Goal: Task Accomplishment & Management: Manage account settings

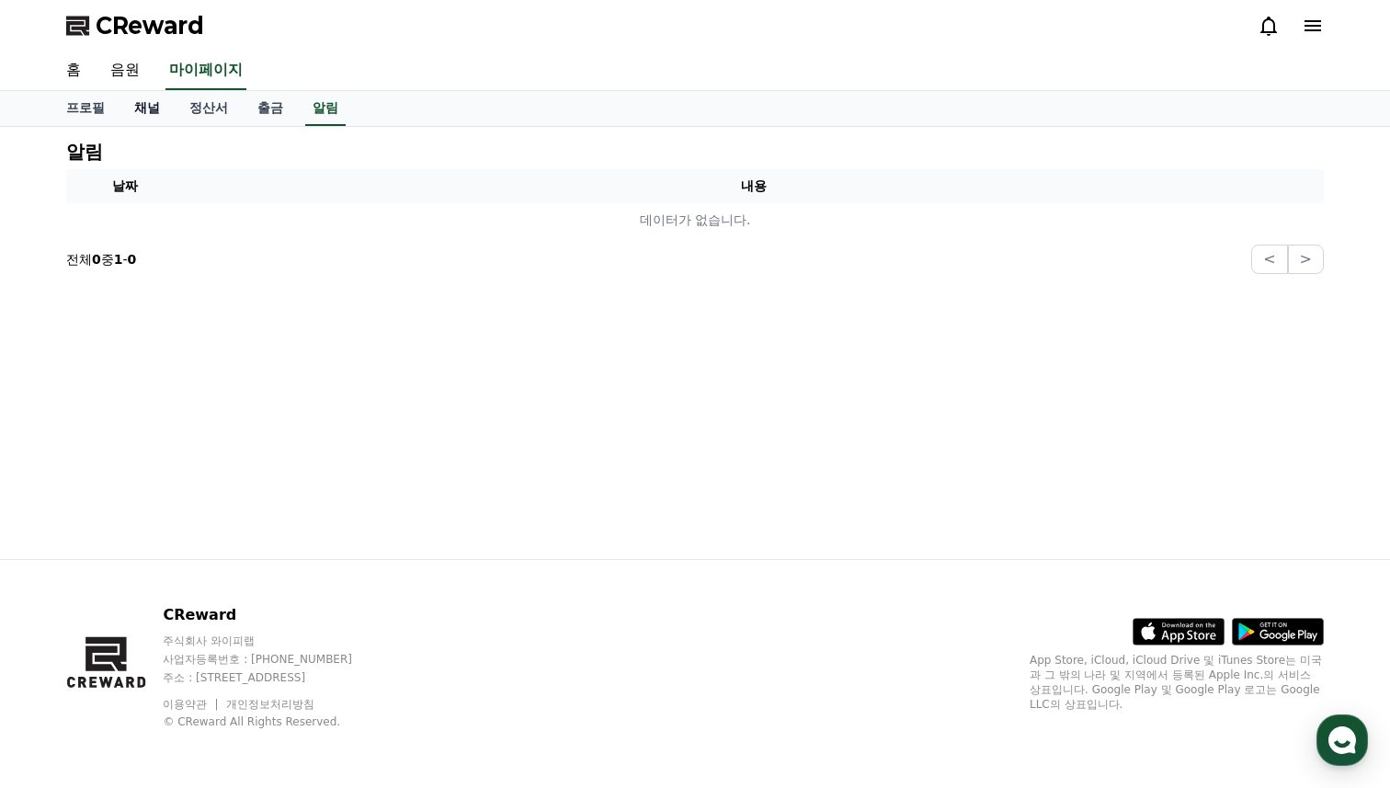
click at [149, 102] on link "채널" at bounding box center [146, 108] width 55 height 35
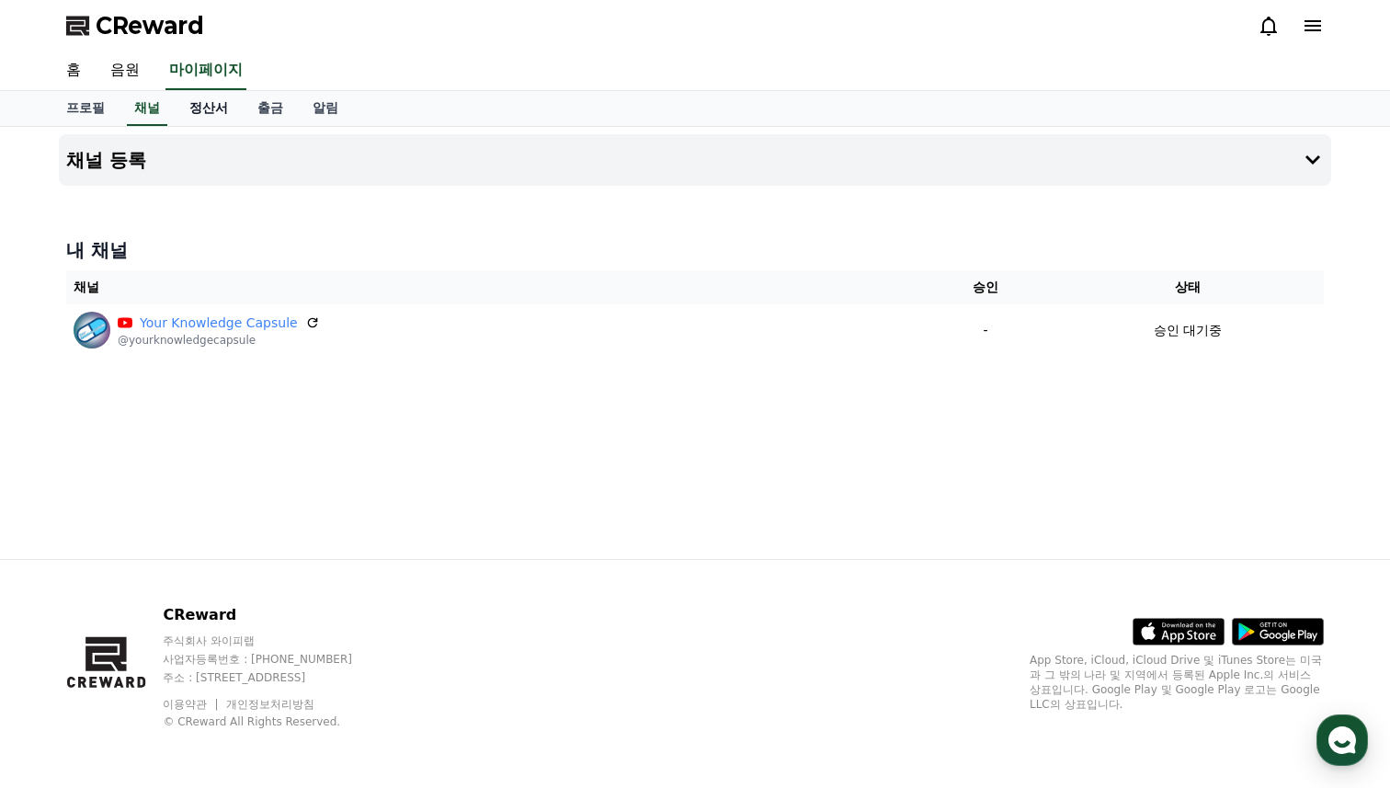
click at [198, 109] on link "정산서" at bounding box center [209, 108] width 68 height 35
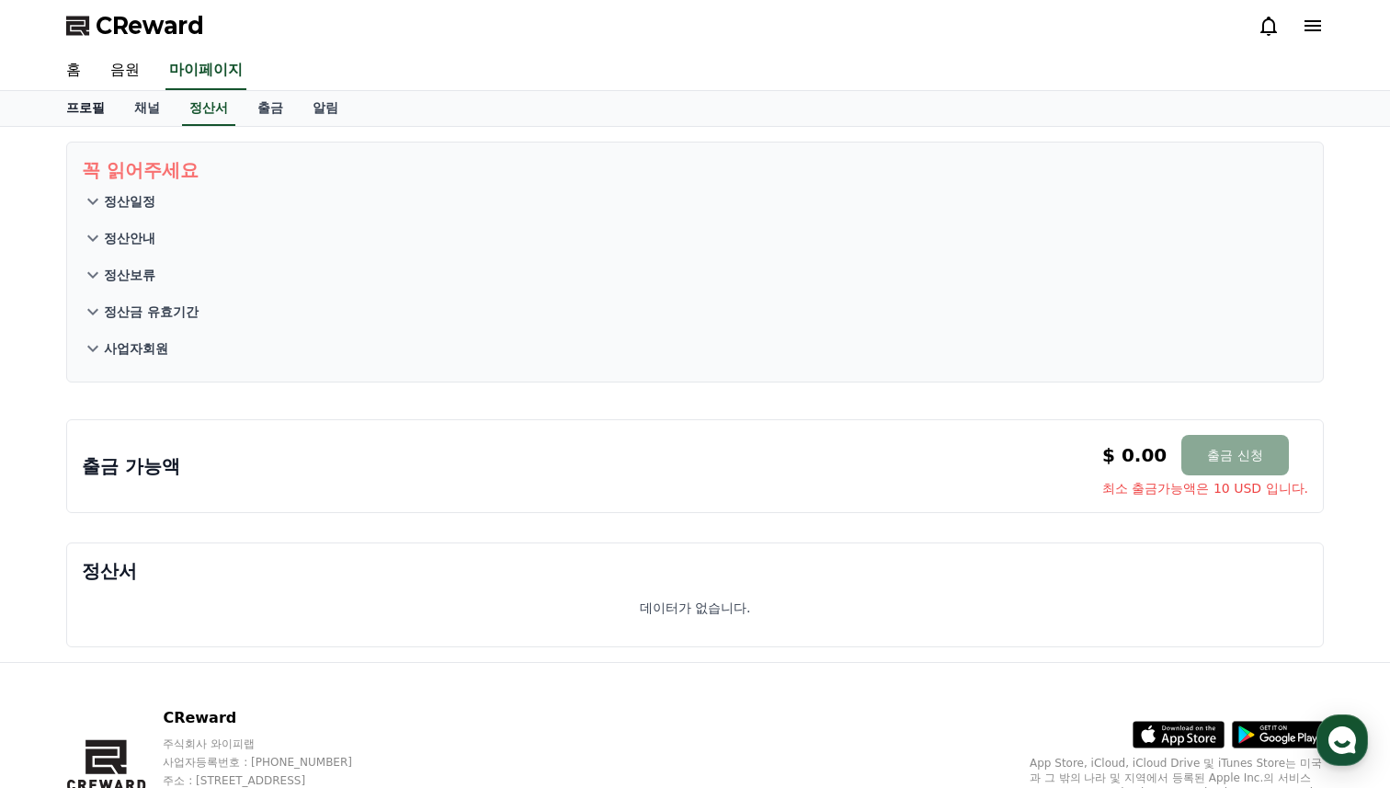
click at [97, 110] on link "프로필" at bounding box center [85, 108] width 68 height 35
select select "**********"
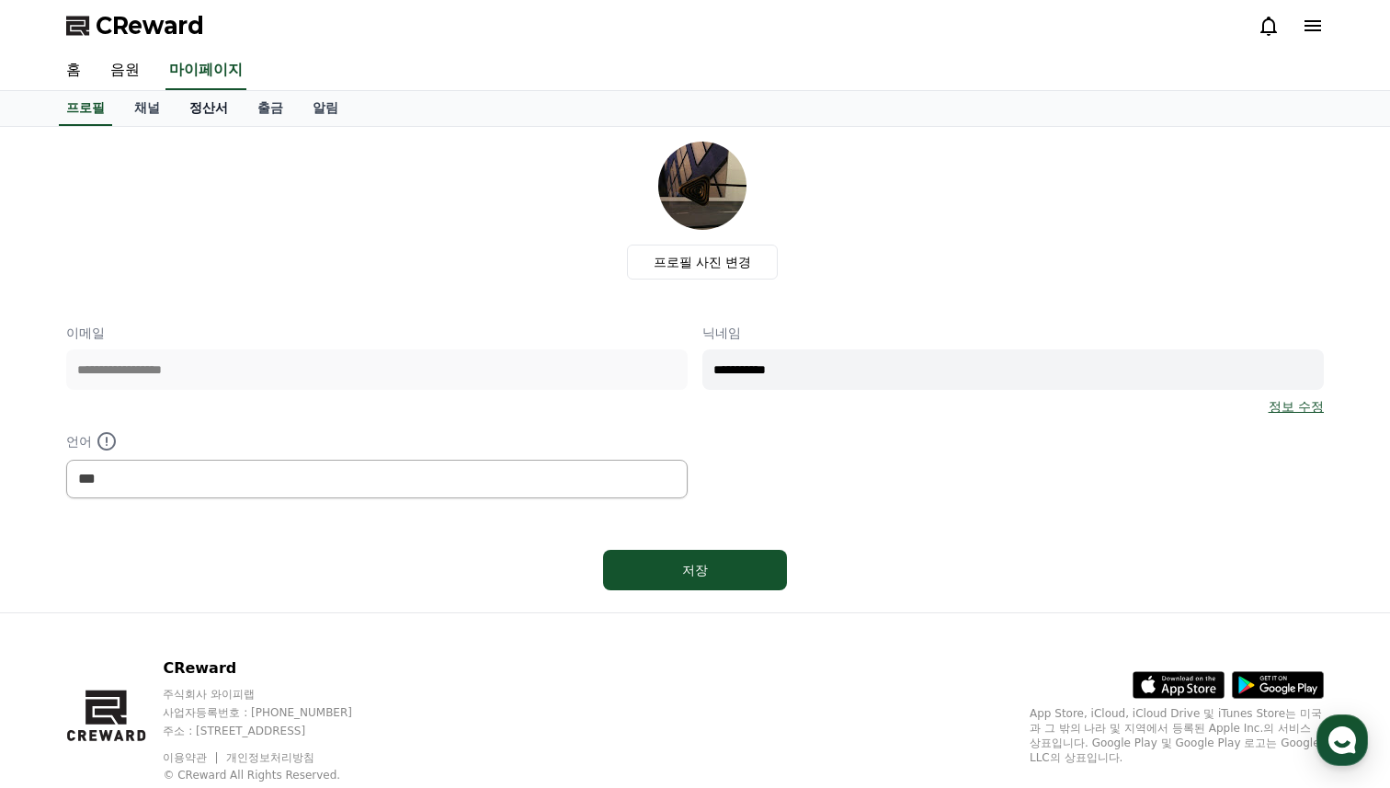
click at [185, 117] on link "정산서" at bounding box center [209, 108] width 68 height 35
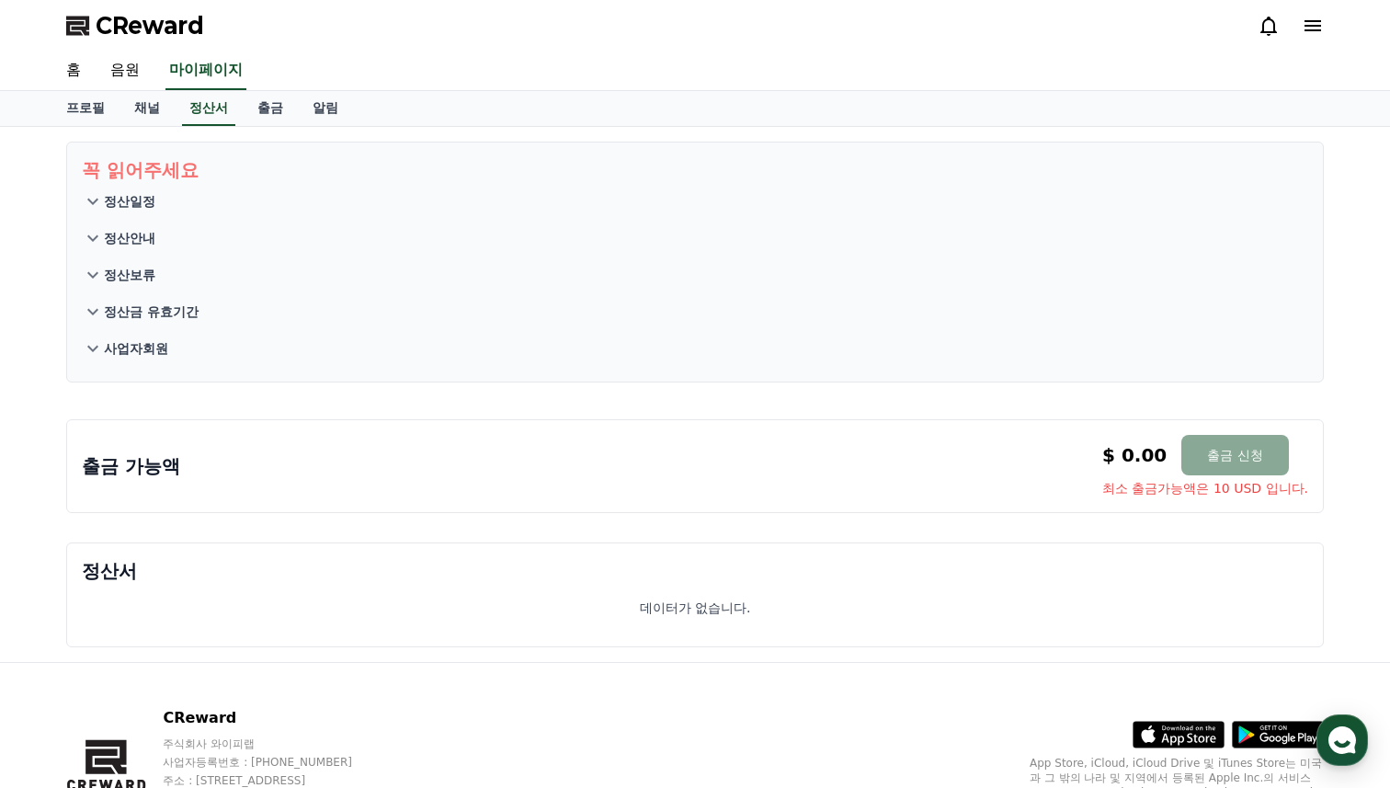
click at [119, 339] on p "사업자회원" at bounding box center [136, 348] width 64 height 18
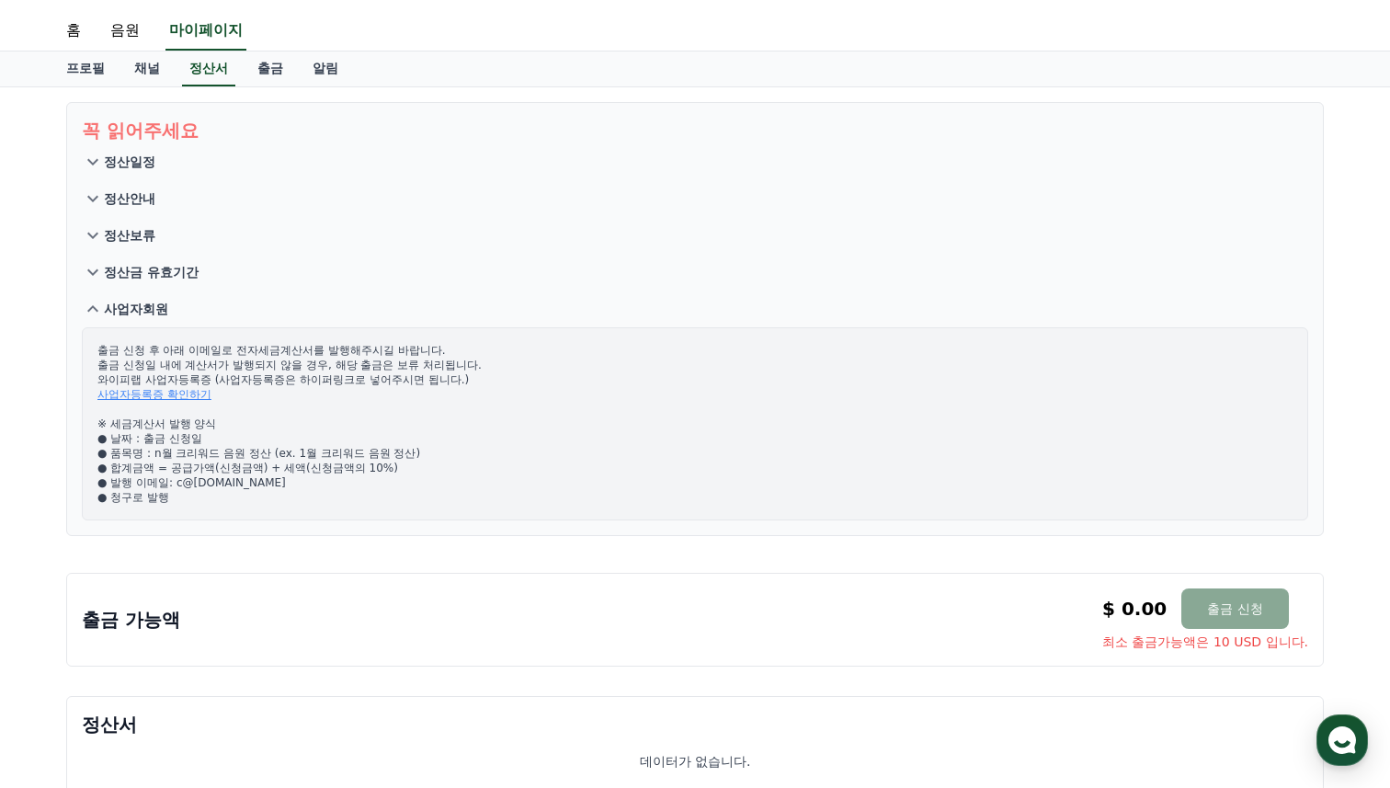
scroll to position [33, 0]
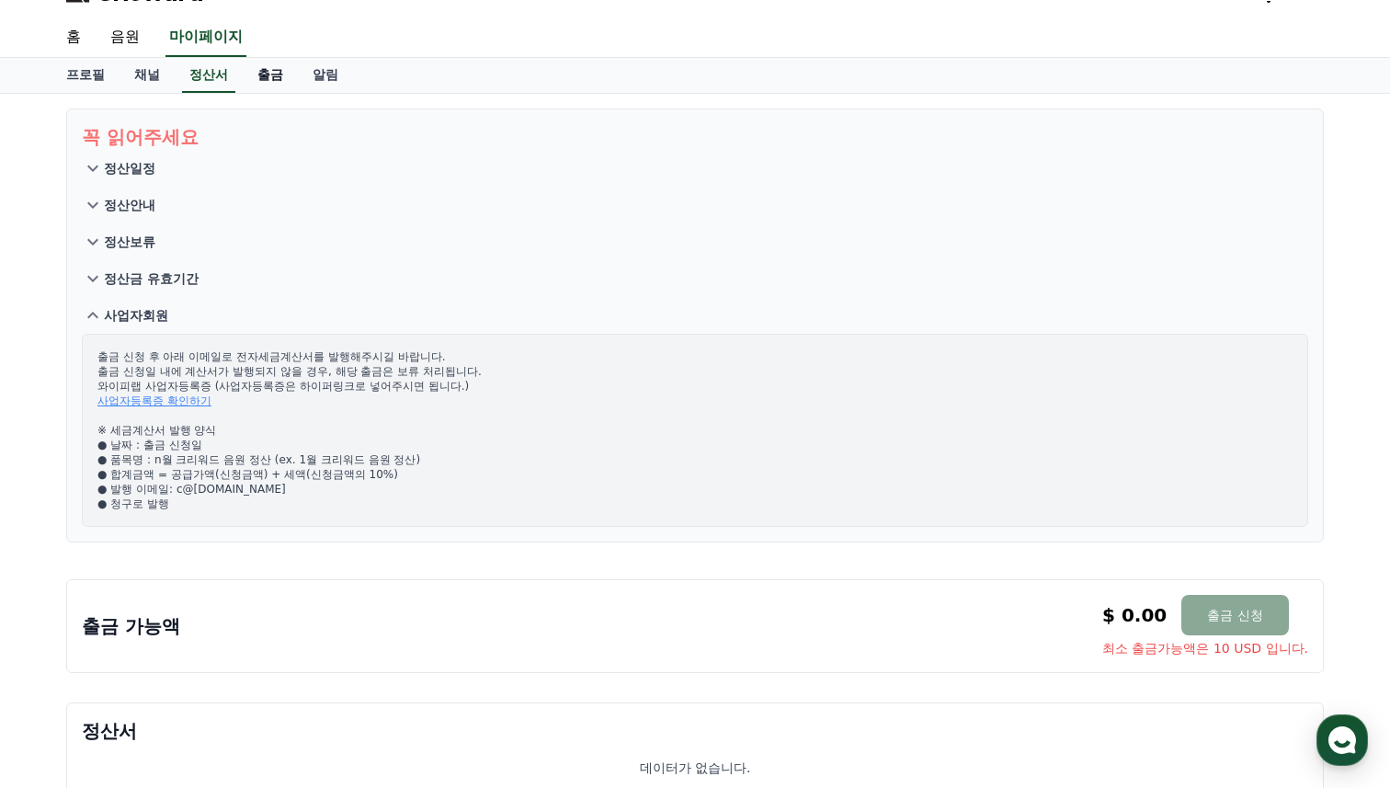
click at [256, 85] on link "출금" at bounding box center [270, 75] width 55 height 35
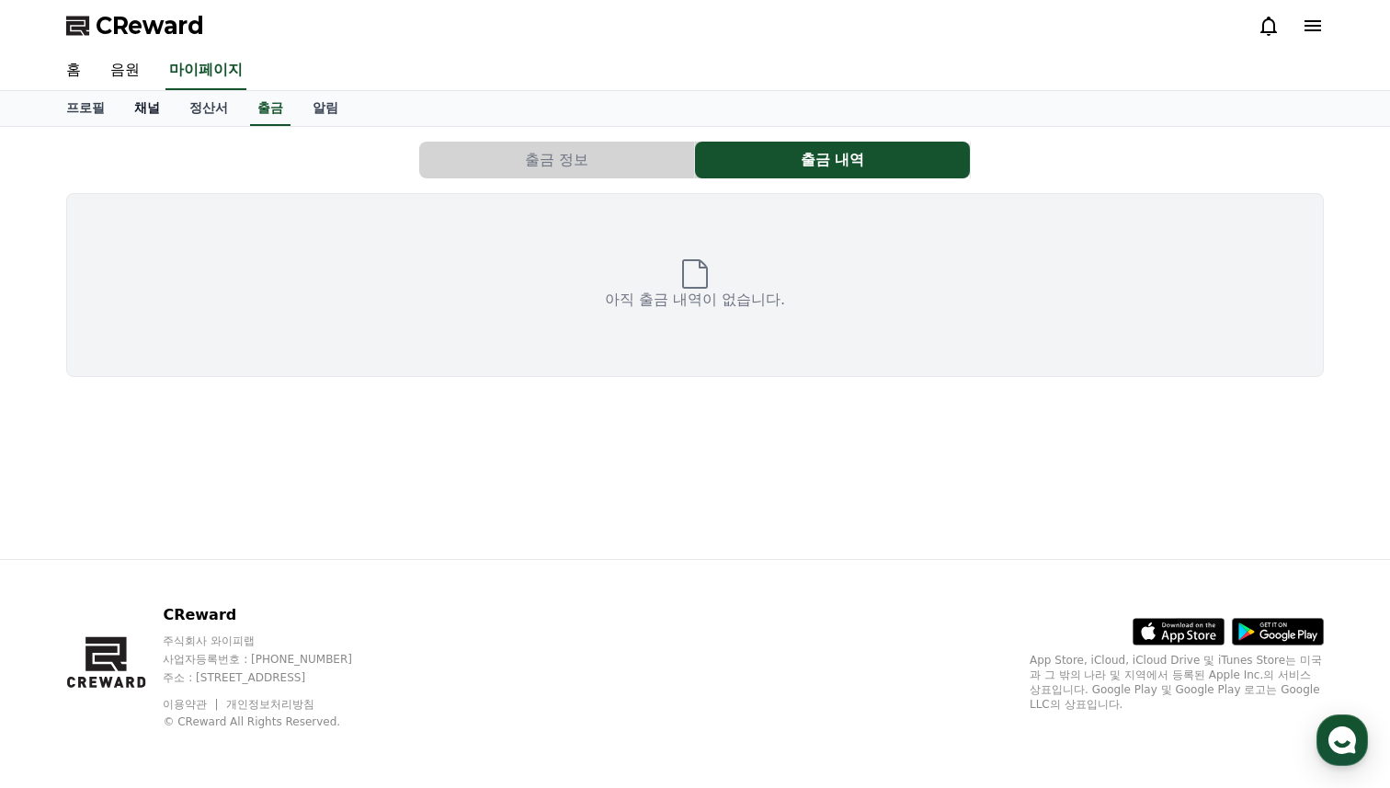
click at [142, 112] on link "채널" at bounding box center [146, 108] width 55 height 35
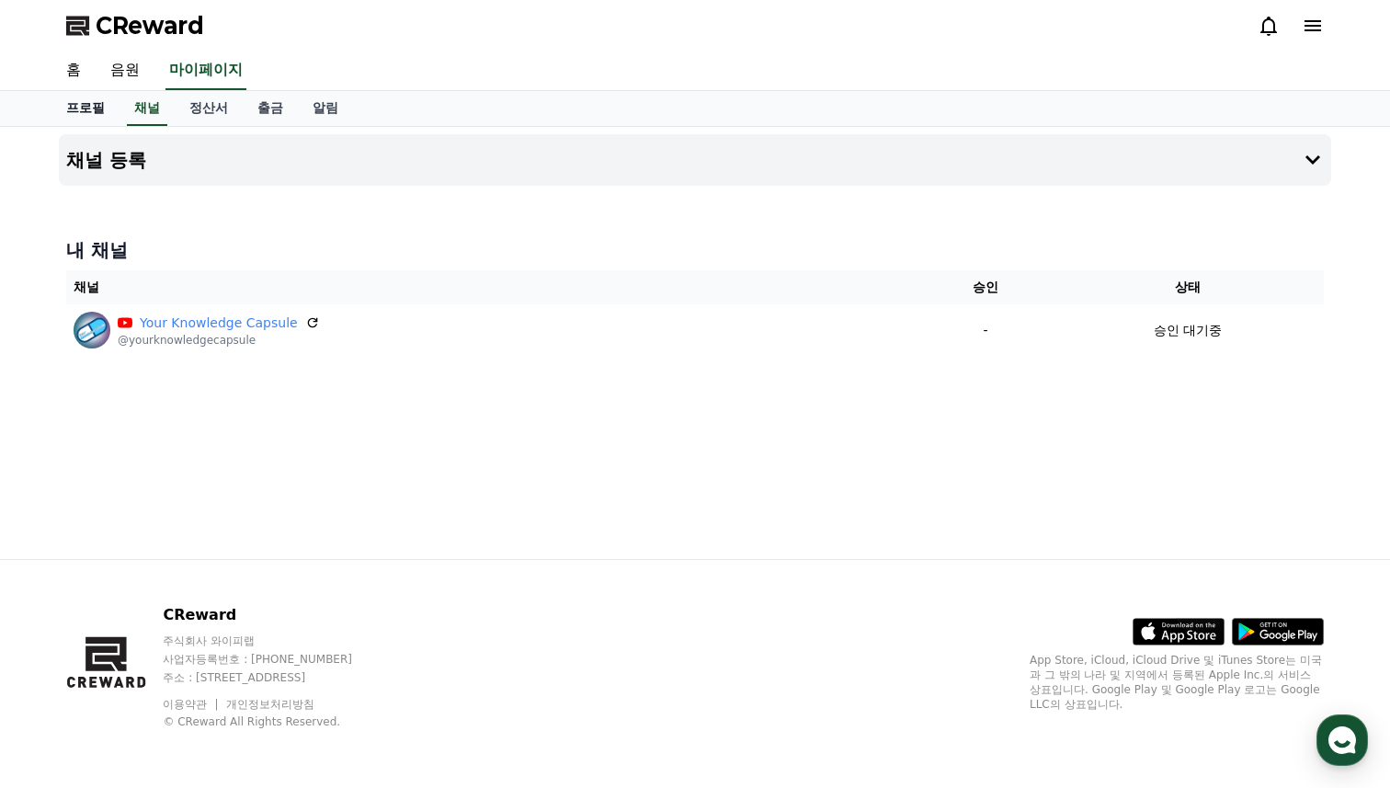
click at [77, 108] on link "프로필" at bounding box center [85, 108] width 68 height 35
select select "**********"
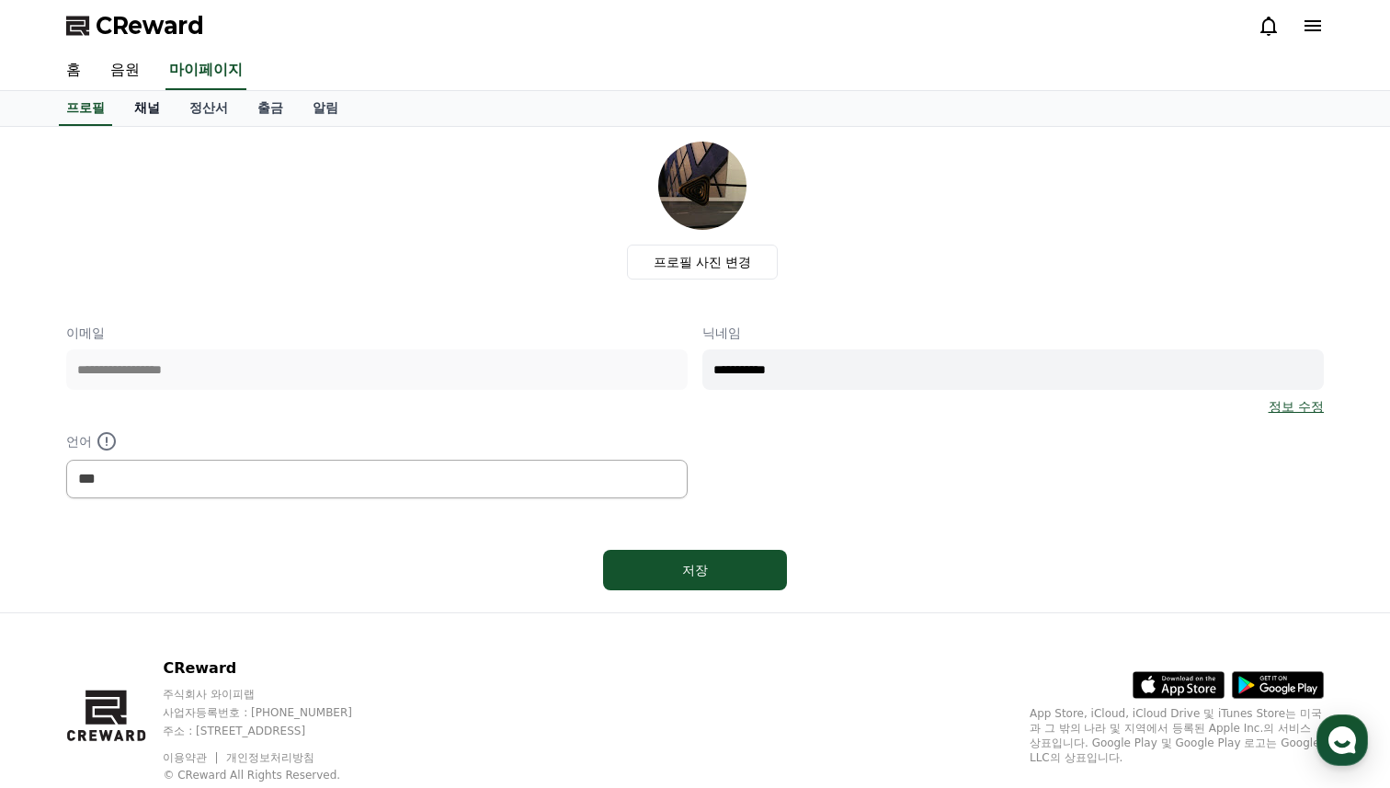
click at [140, 107] on link "채널" at bounding box center [146, 108] width 55 height 35
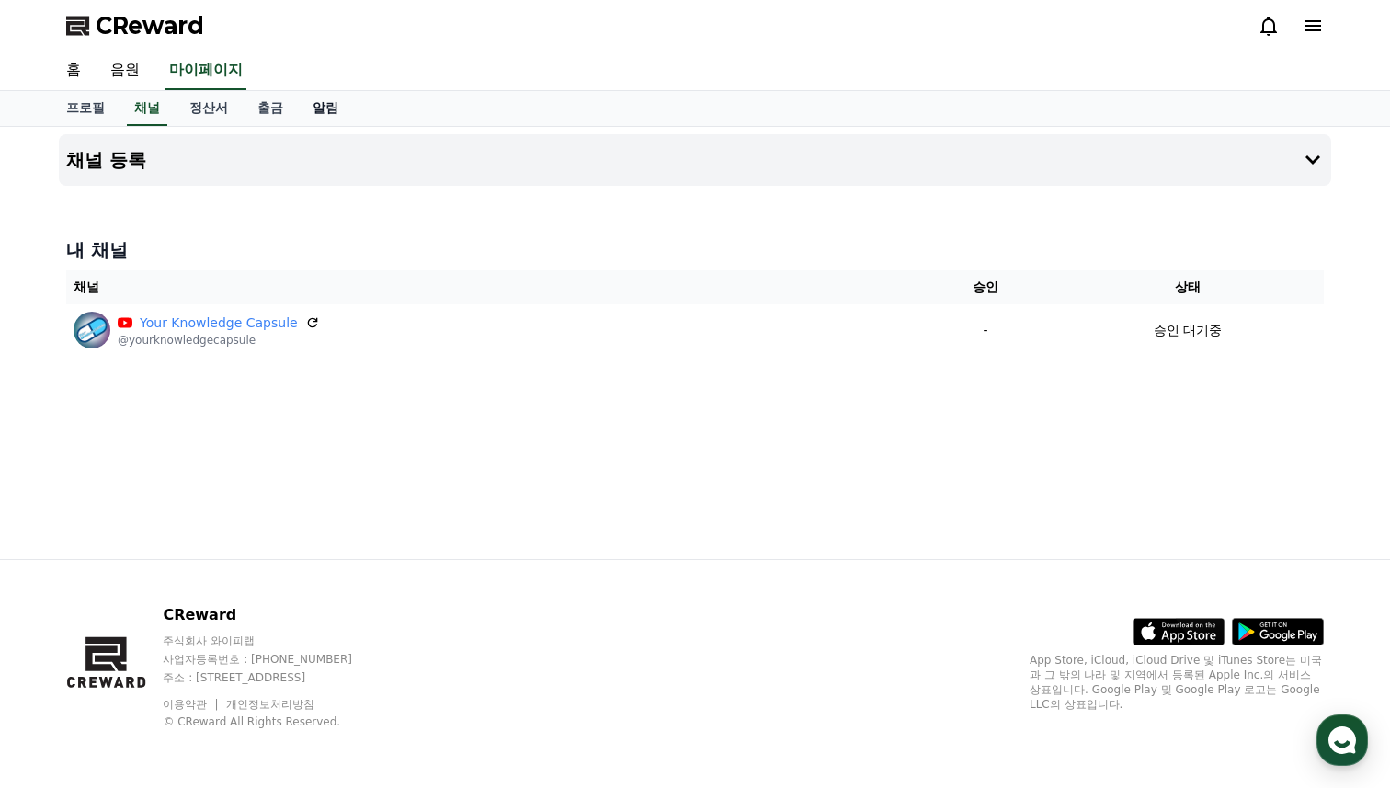
click at [298, 101] on link "알림" at bounding box center [325, 108] width 55 height 35
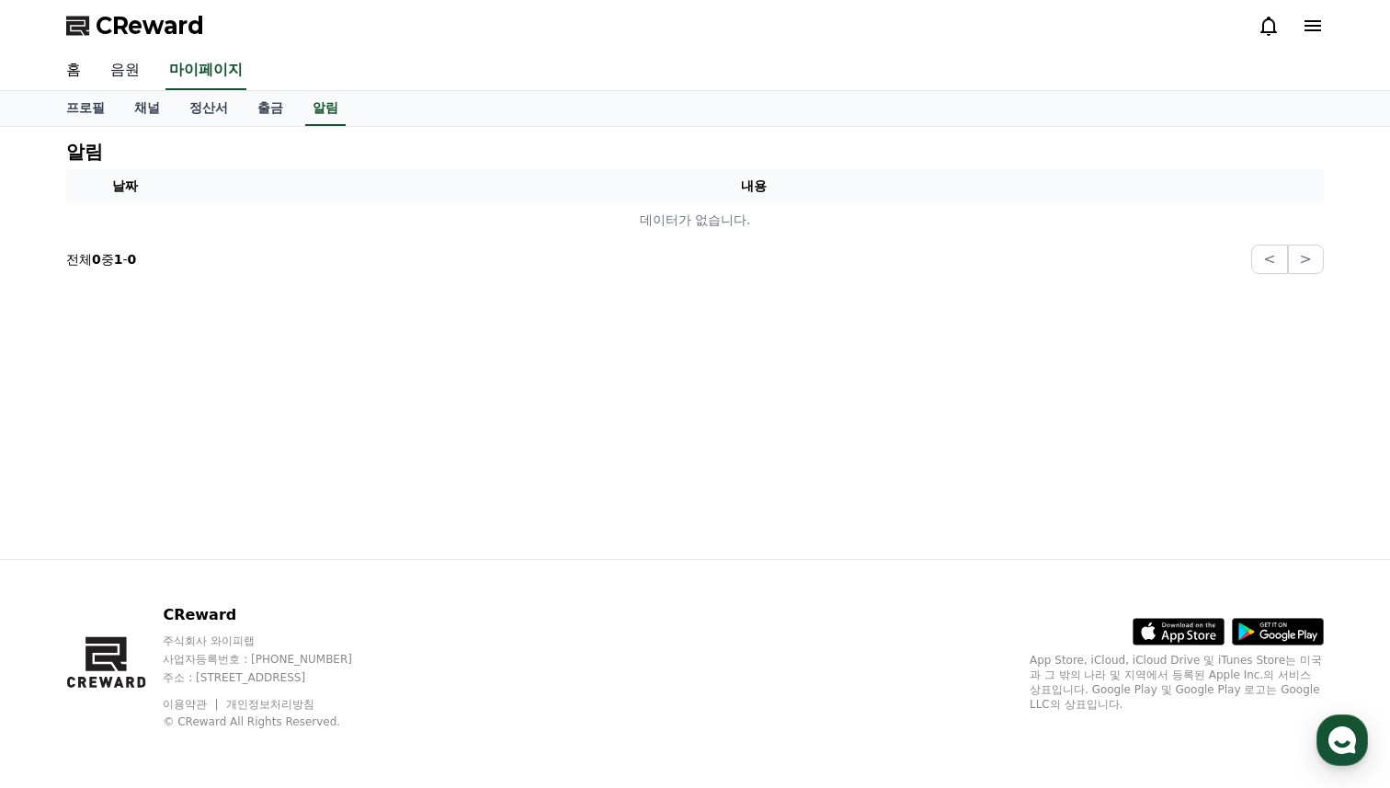
click at [103, 66] on link "음원" at bounding box center [125, 70] width 59 height 39
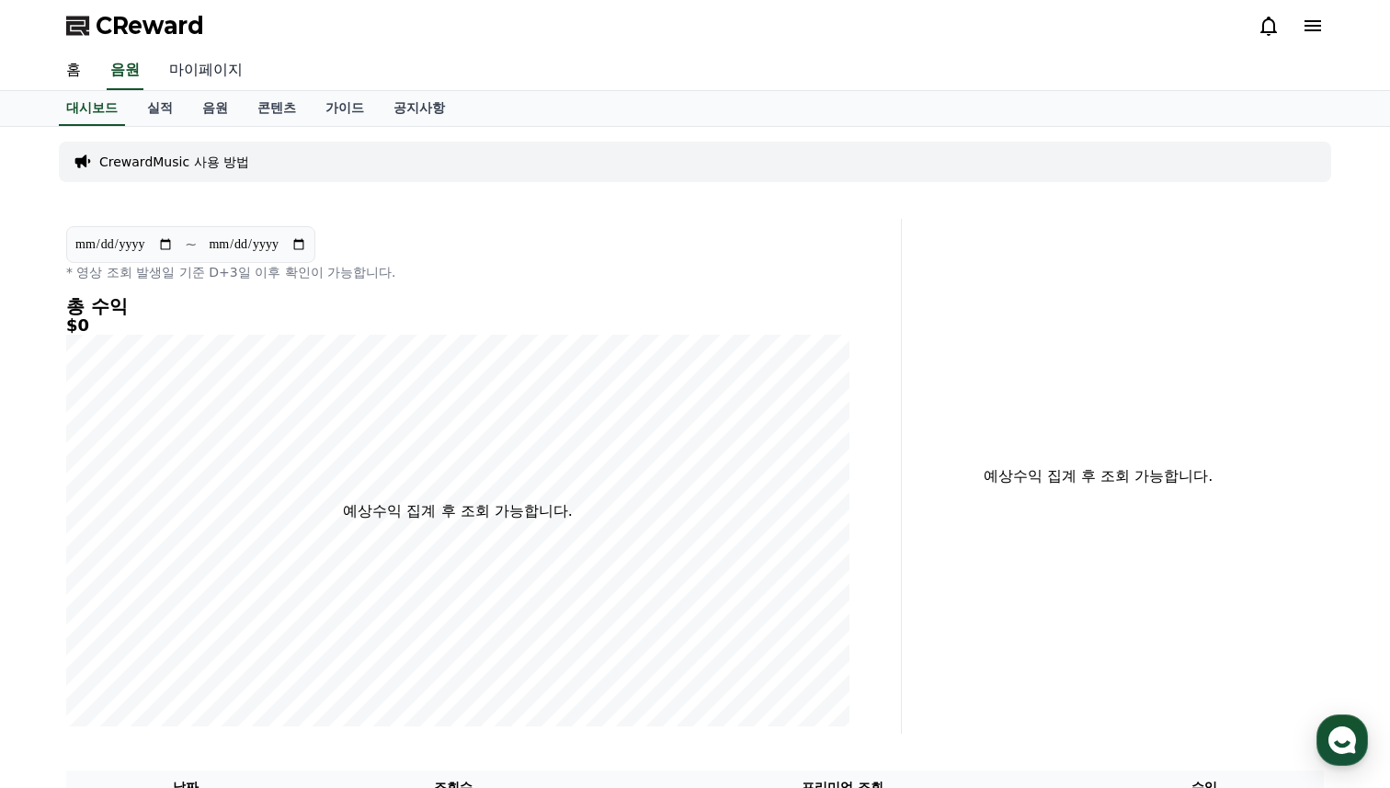
click at [197, 82] on link "마이페이지" at bounding box center [205, 70] width 103 height 39
select select "**********"
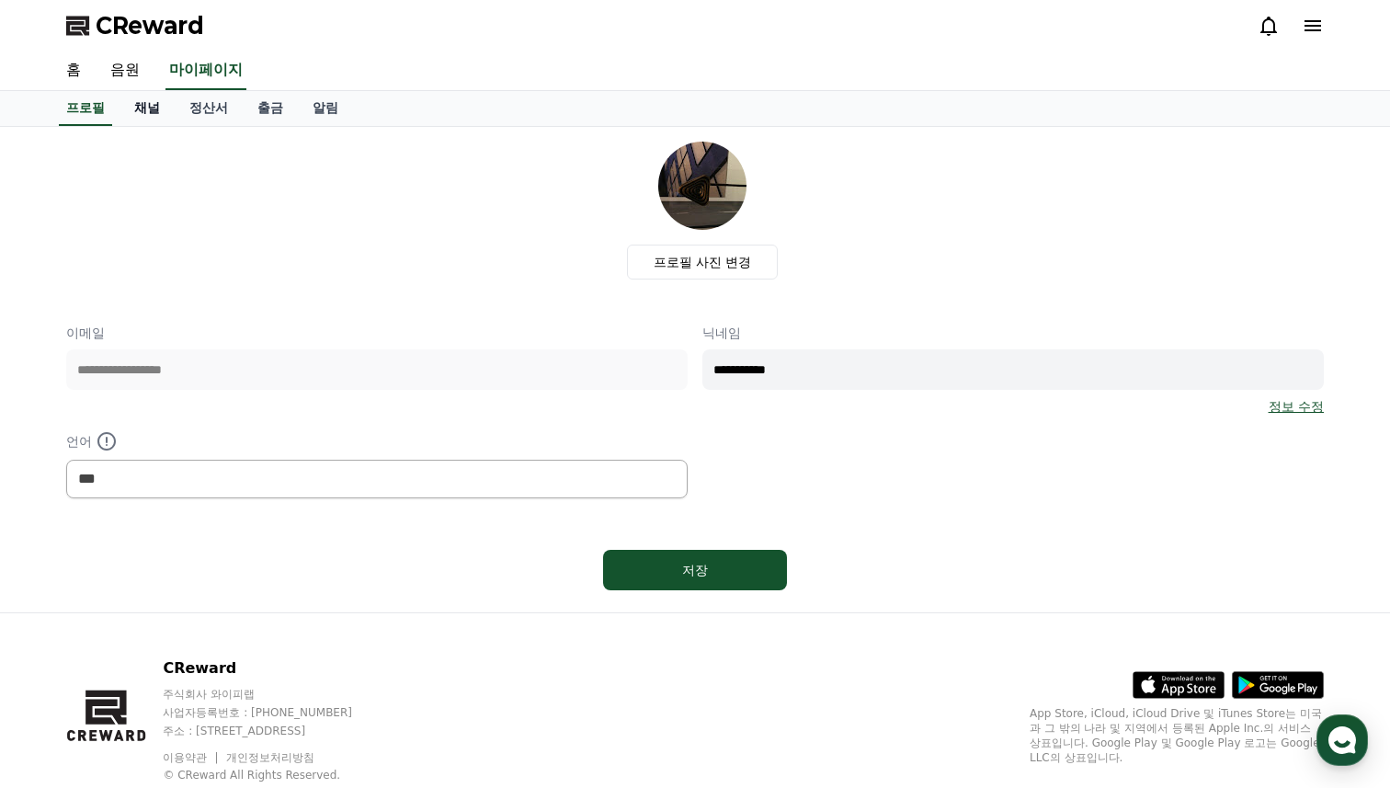
click at [150, 119] on link "채널" at bounding box center [146, 108] width 55 height 35
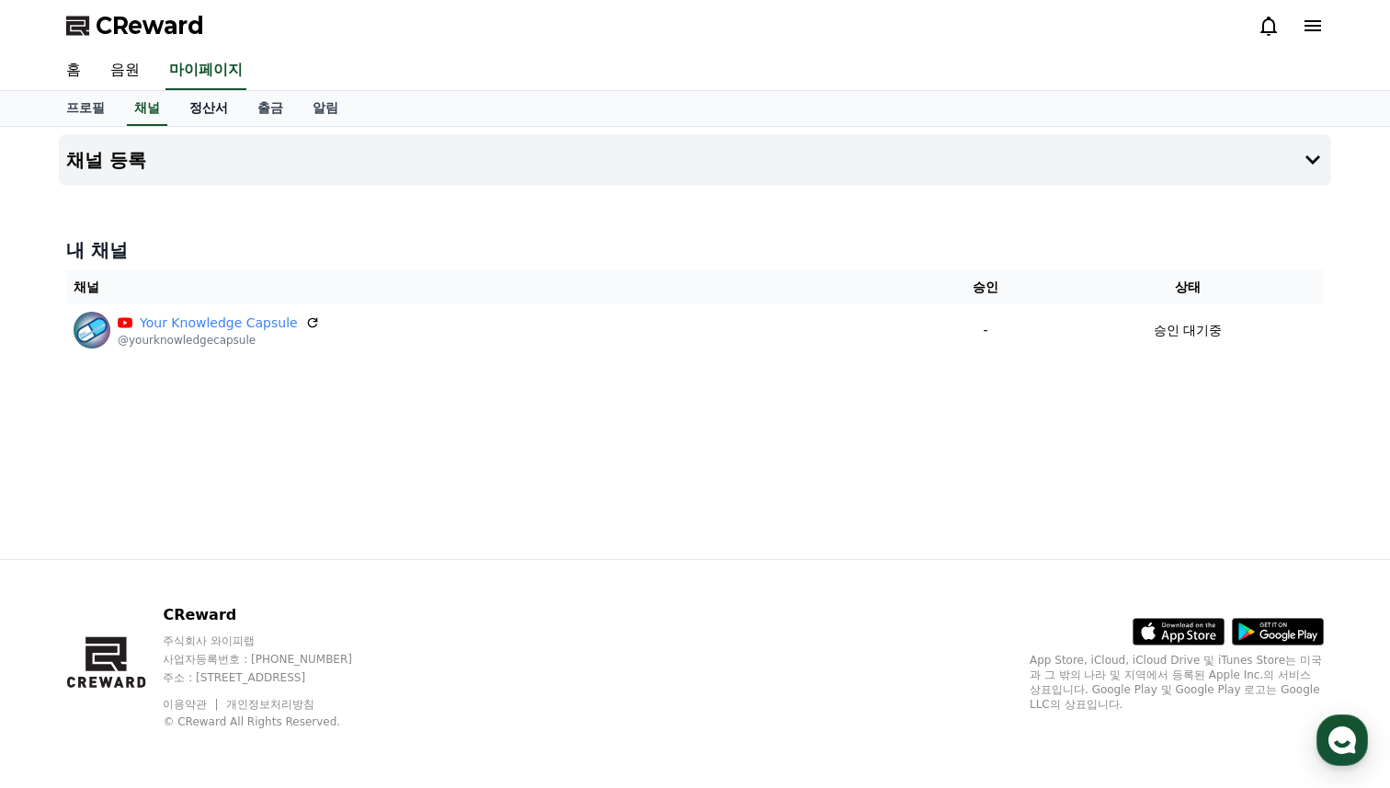
click at [186, 114] on link "정산서" at bounding box center [209, 108] width 68 height 35
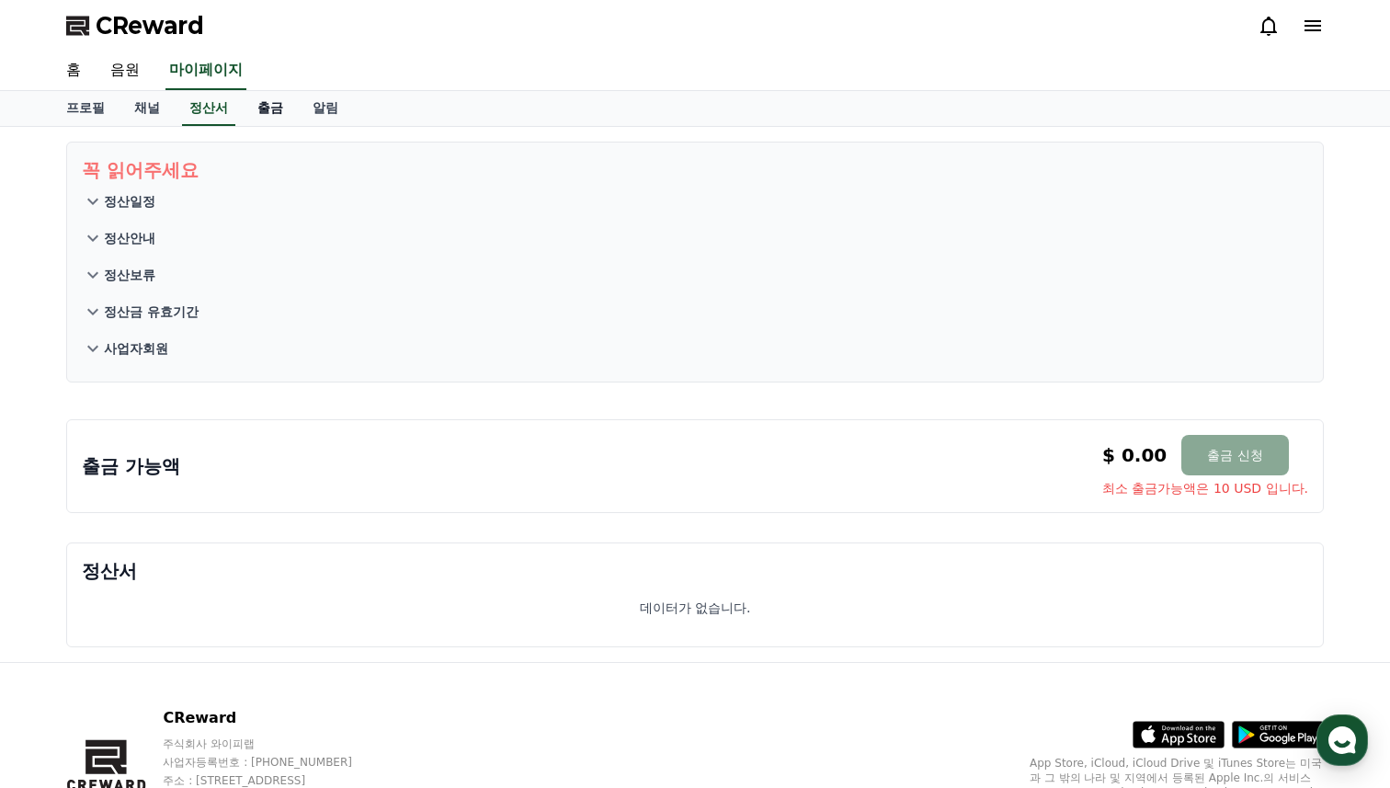
click at [243, 101] on link "출금" at bounding box center [270, 108] width 55 height 35
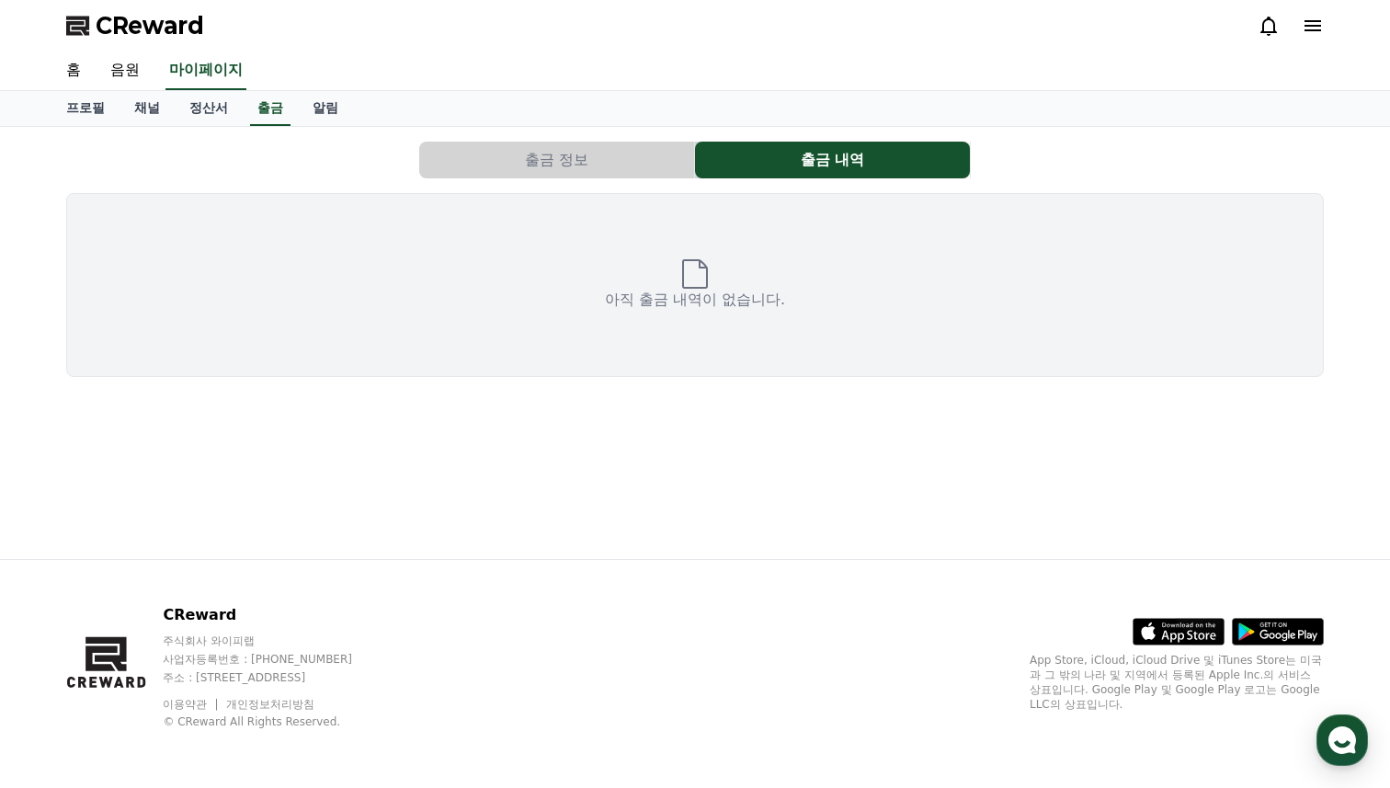
click at [519, 179] on div "출금 정보 출금 내역 아직 출금 내역이 없습니다." at bounding box center [695, 259] width 1272 height 250
click at [520, 165] on button "출금 정보" at bounding box center [556, 160] width 275 height 37
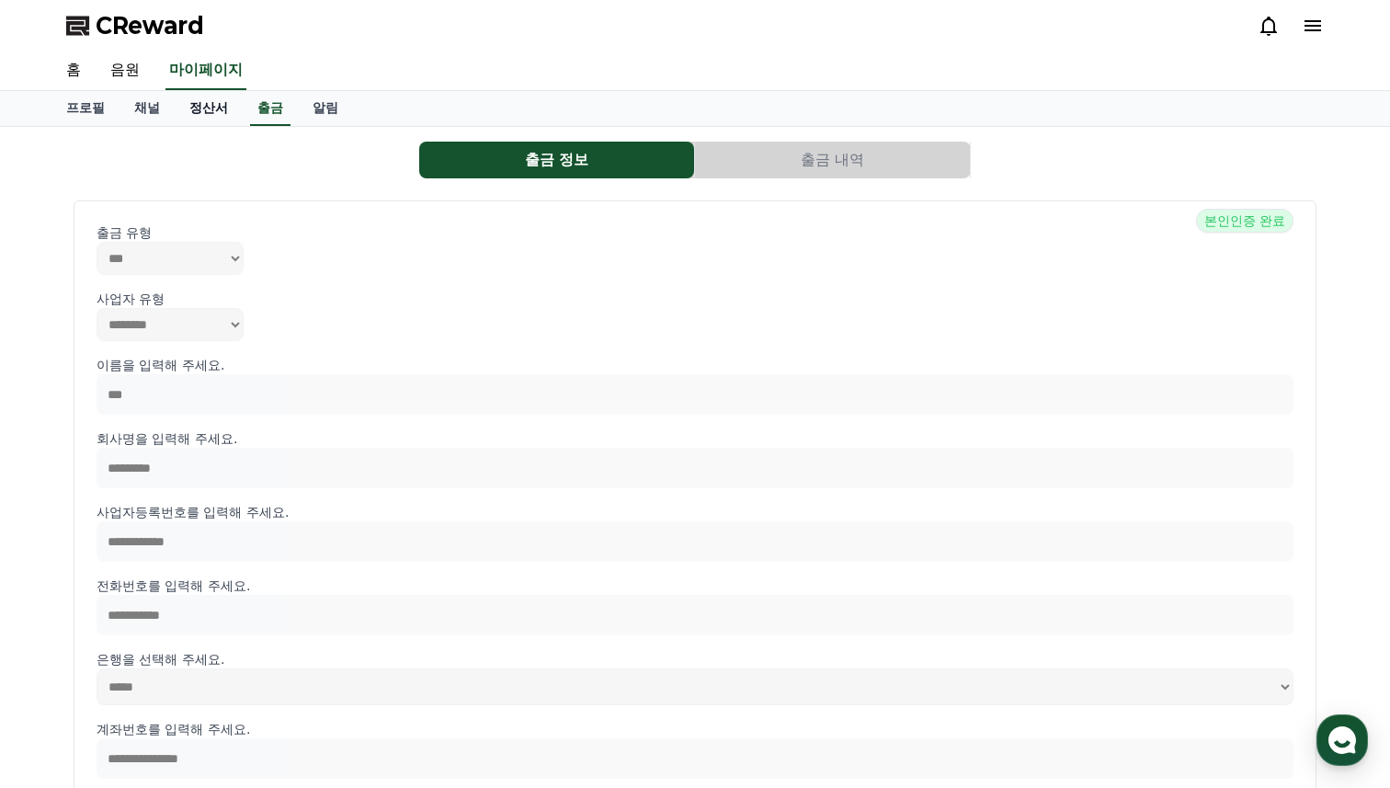
click at [201, 97] on link "정산서" at bounding box center [209, 108] width 68 height 35
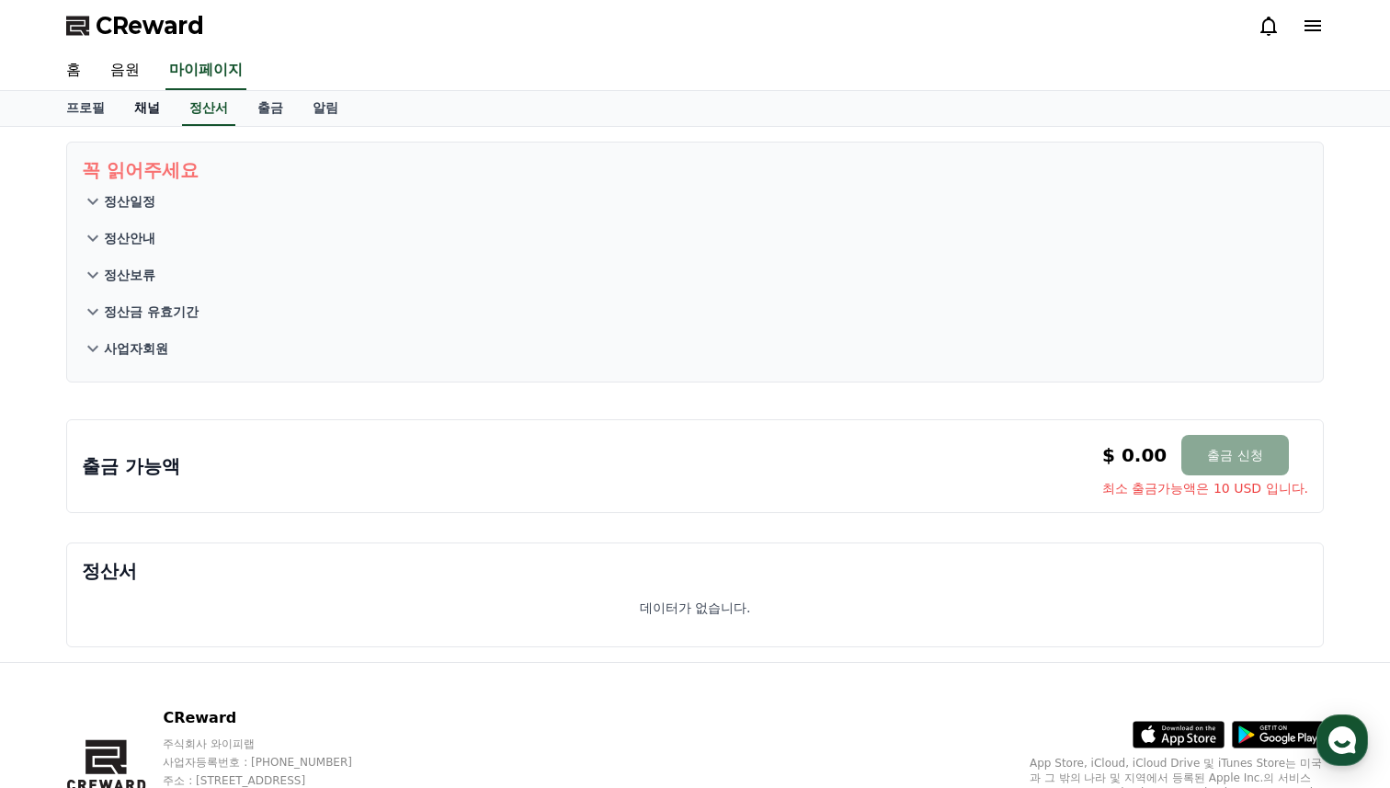
click at [139, 105] on link "채널" at bounding box center [146, 108] width 55 height 35
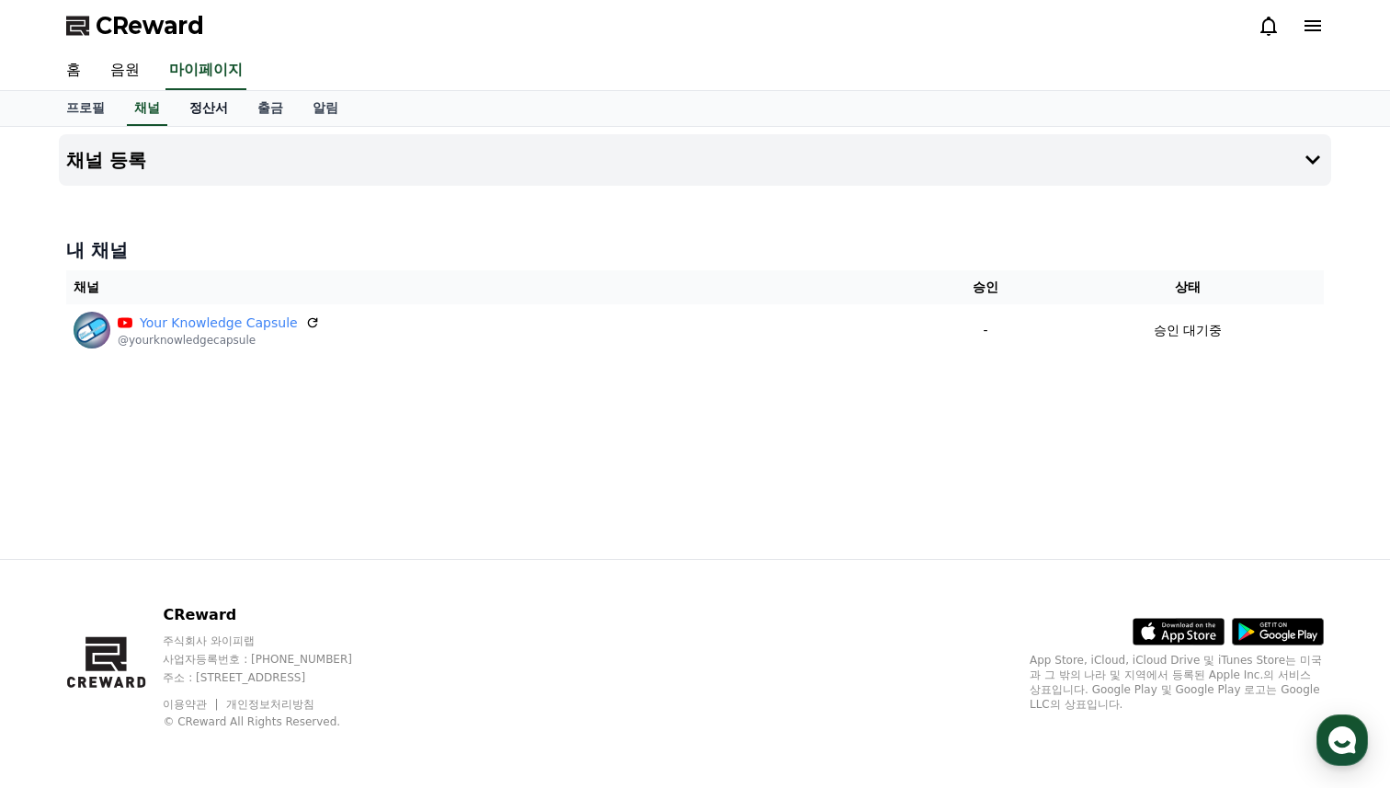
click at [194, 105] on link "정산서" at bounding box center [209, 108] width 68 height 35
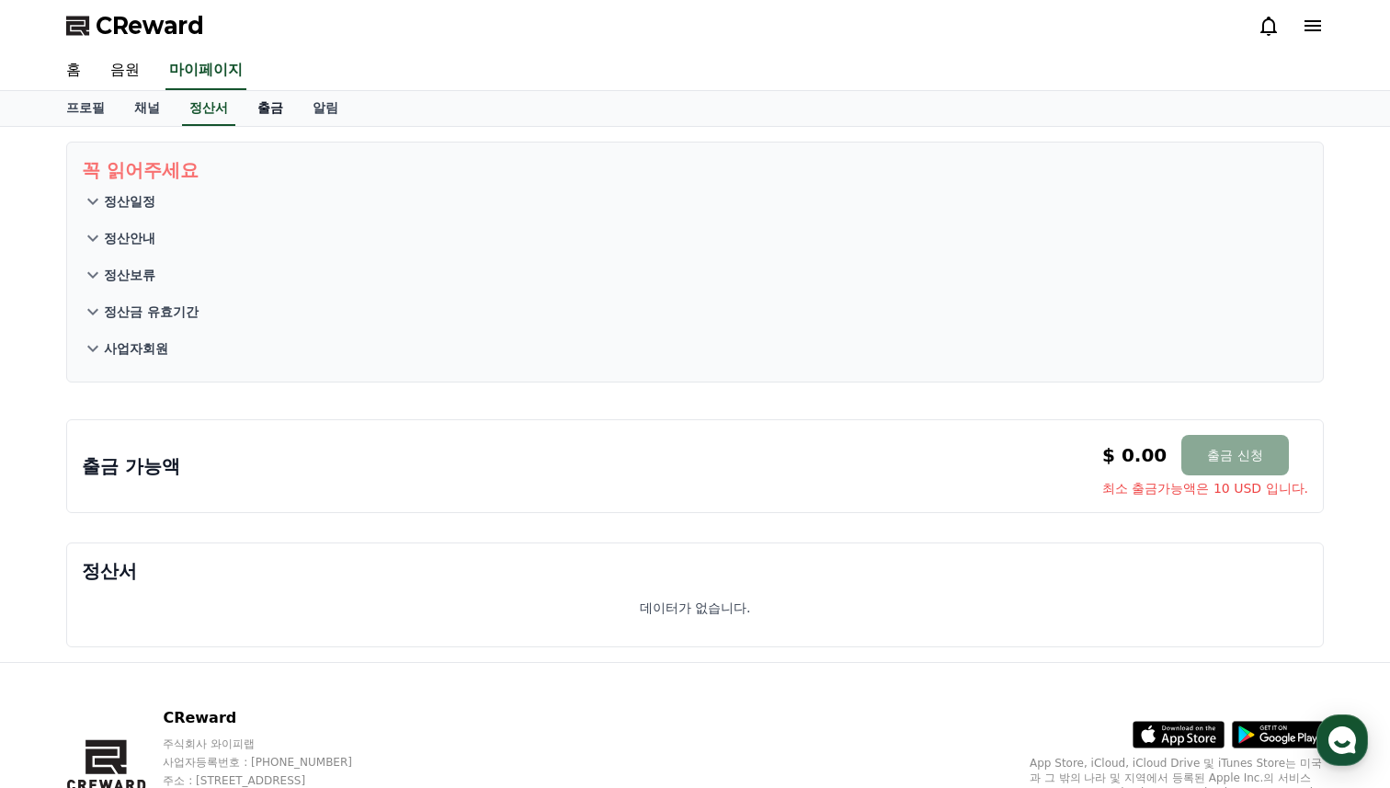
click at [256, 105] on link "출금" at bounding box center [270, 108] width 55 height 35
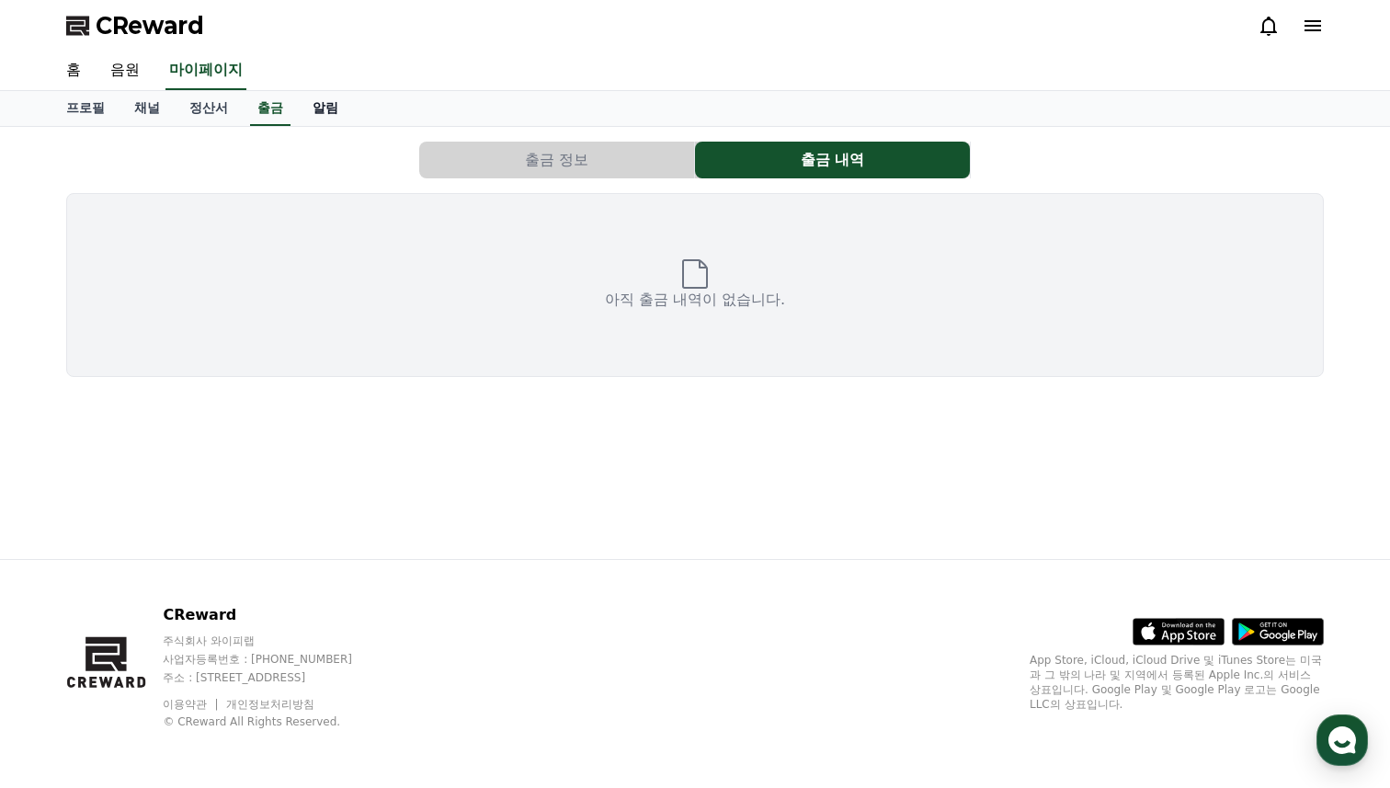
click at [308, 110] on link "알림" at bounding box center [325, 108] width 55 height 35
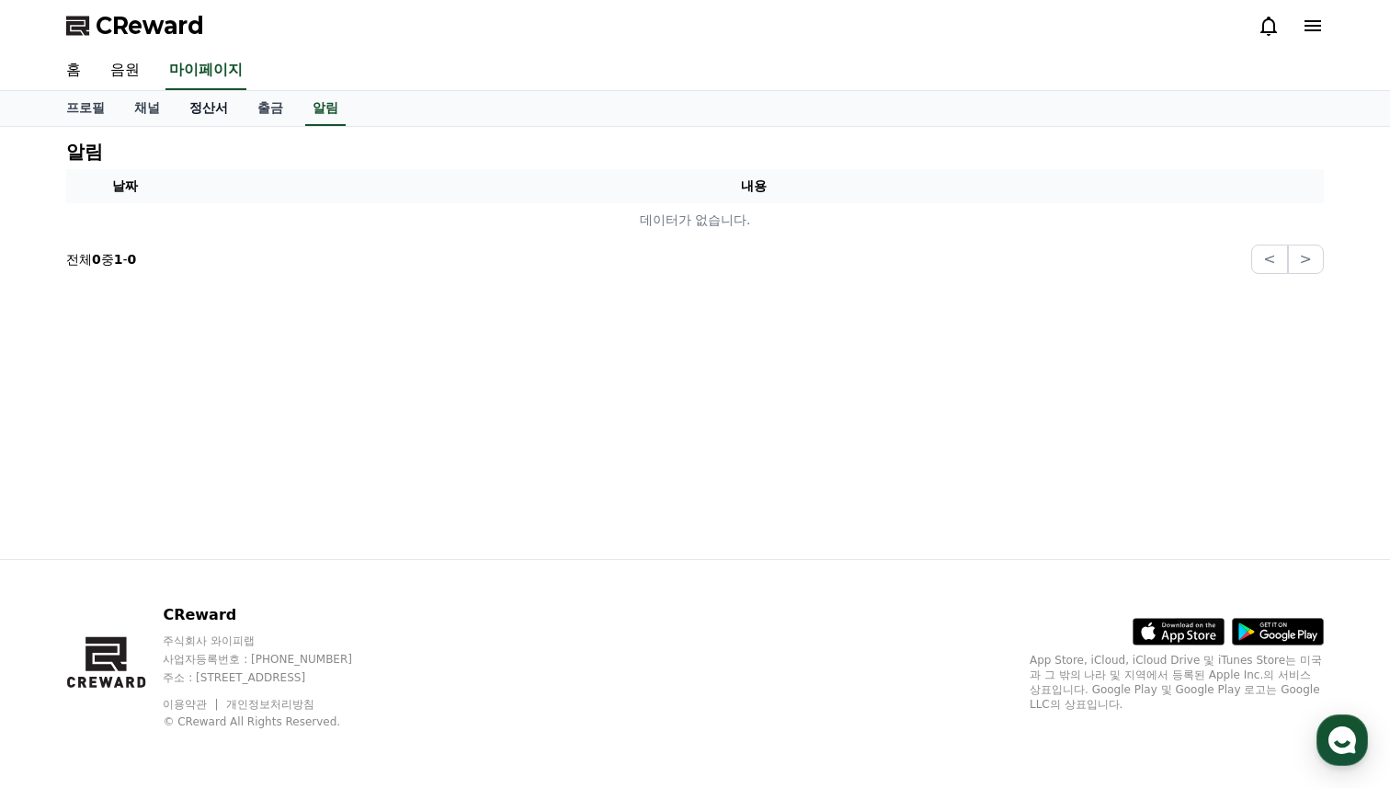
click at [198, 108] on link "정산서" at bounding box center [209, 108] width 68 height 35
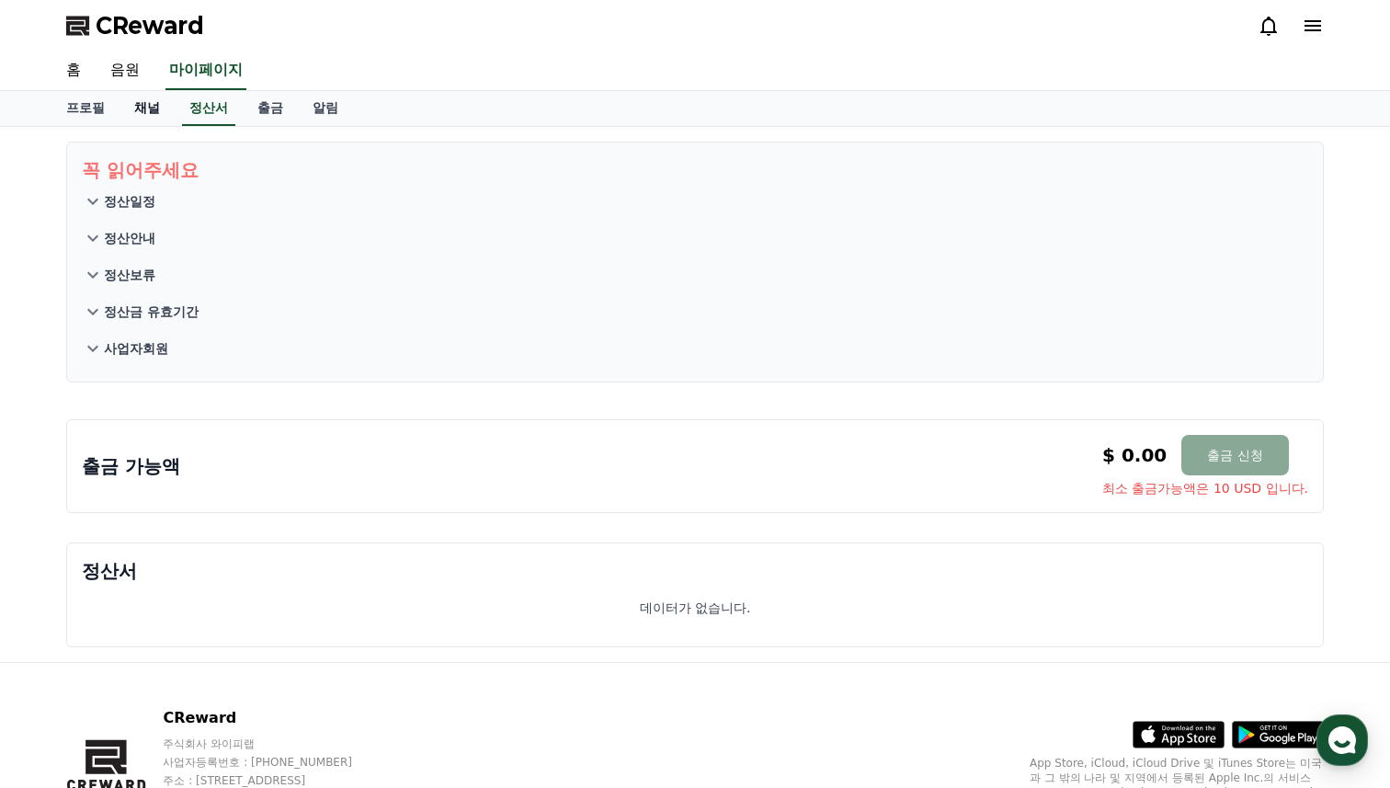
click at [136, 99] on link "채널" at bounding box center [146, 108] width 55 height 35
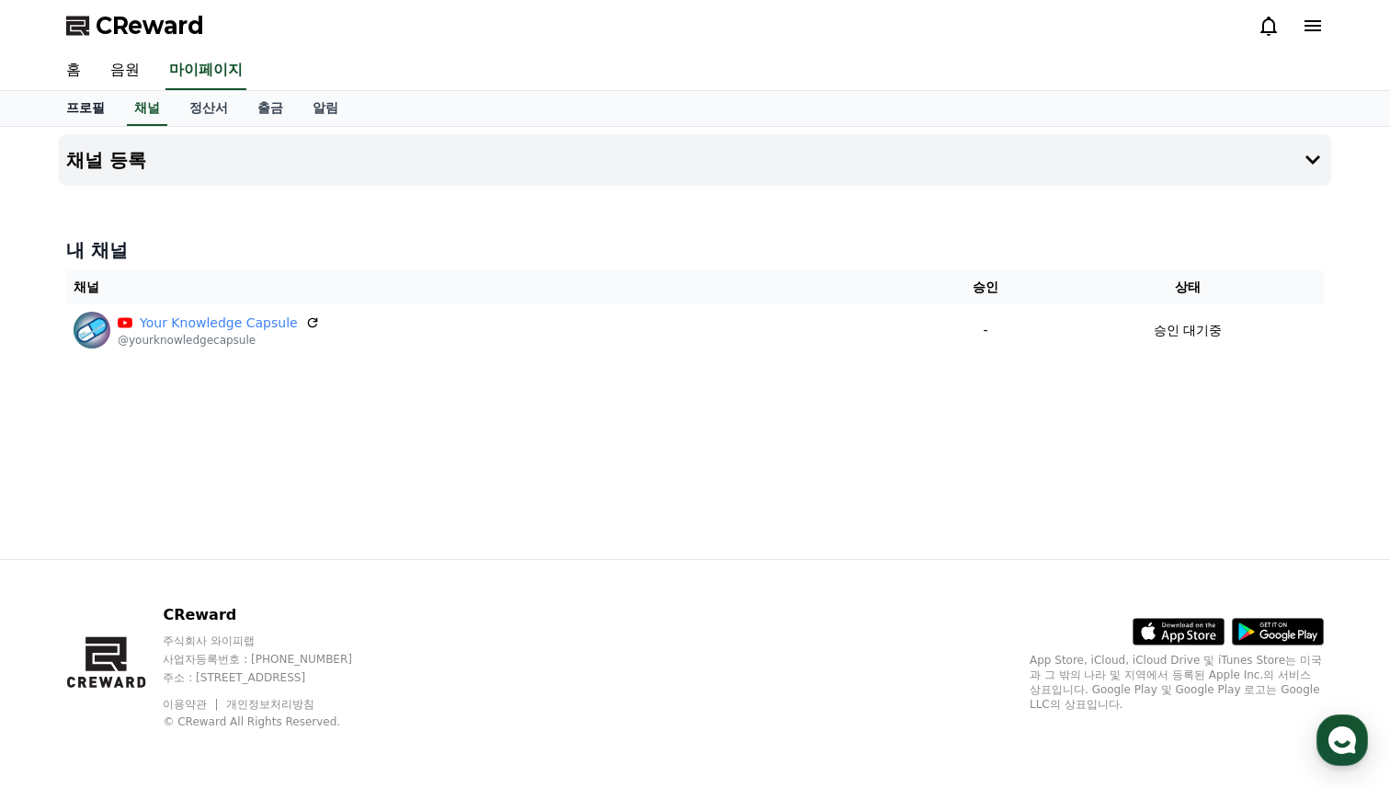
click at [91, 101] on link "프로필" at bounding box center [85, 108] width 68 height 35
select select "**********"
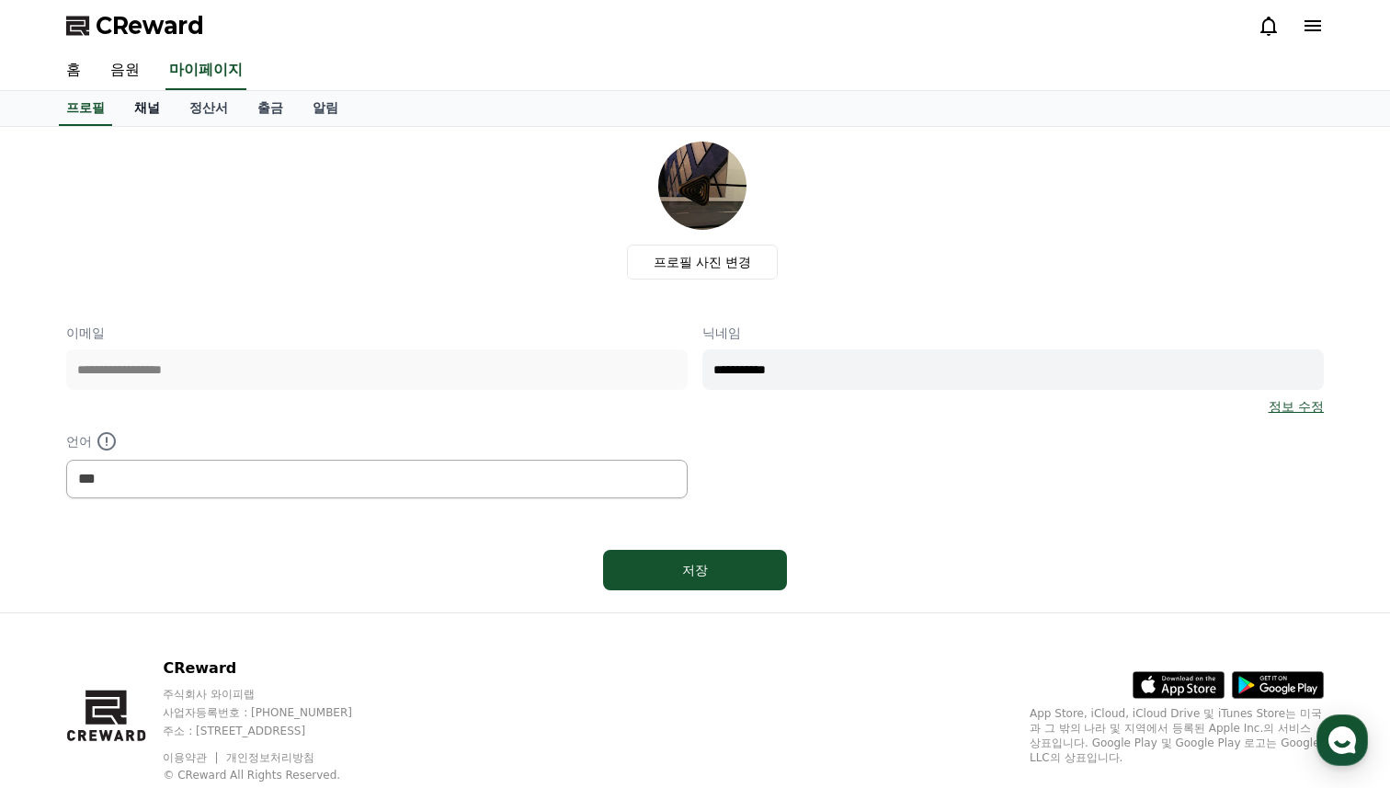
click at [126, 104] on link "채널" at bounding box center [146, 108] width 55 height 35
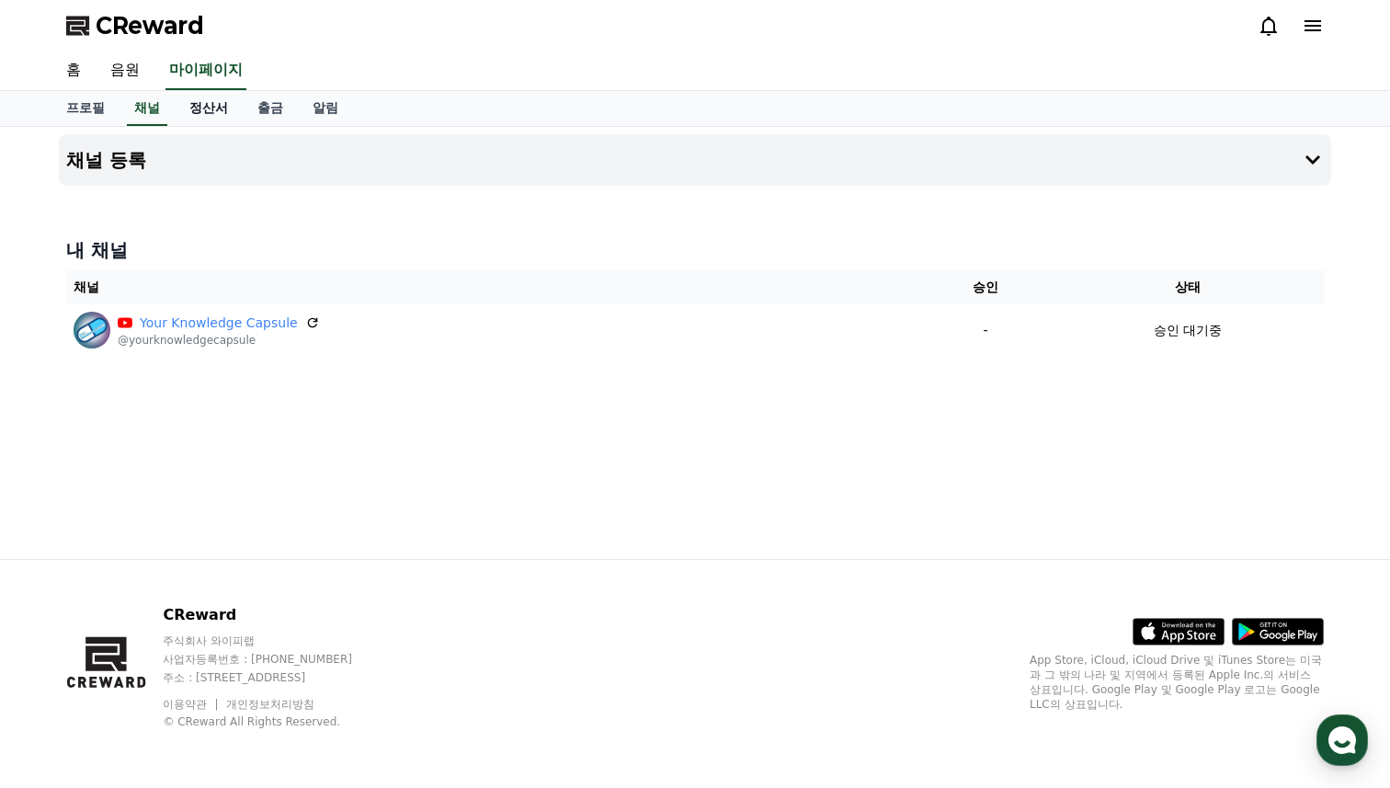
click at [191, 104] on link "정산서" at bounding box center [209, 108] width 68 height 35
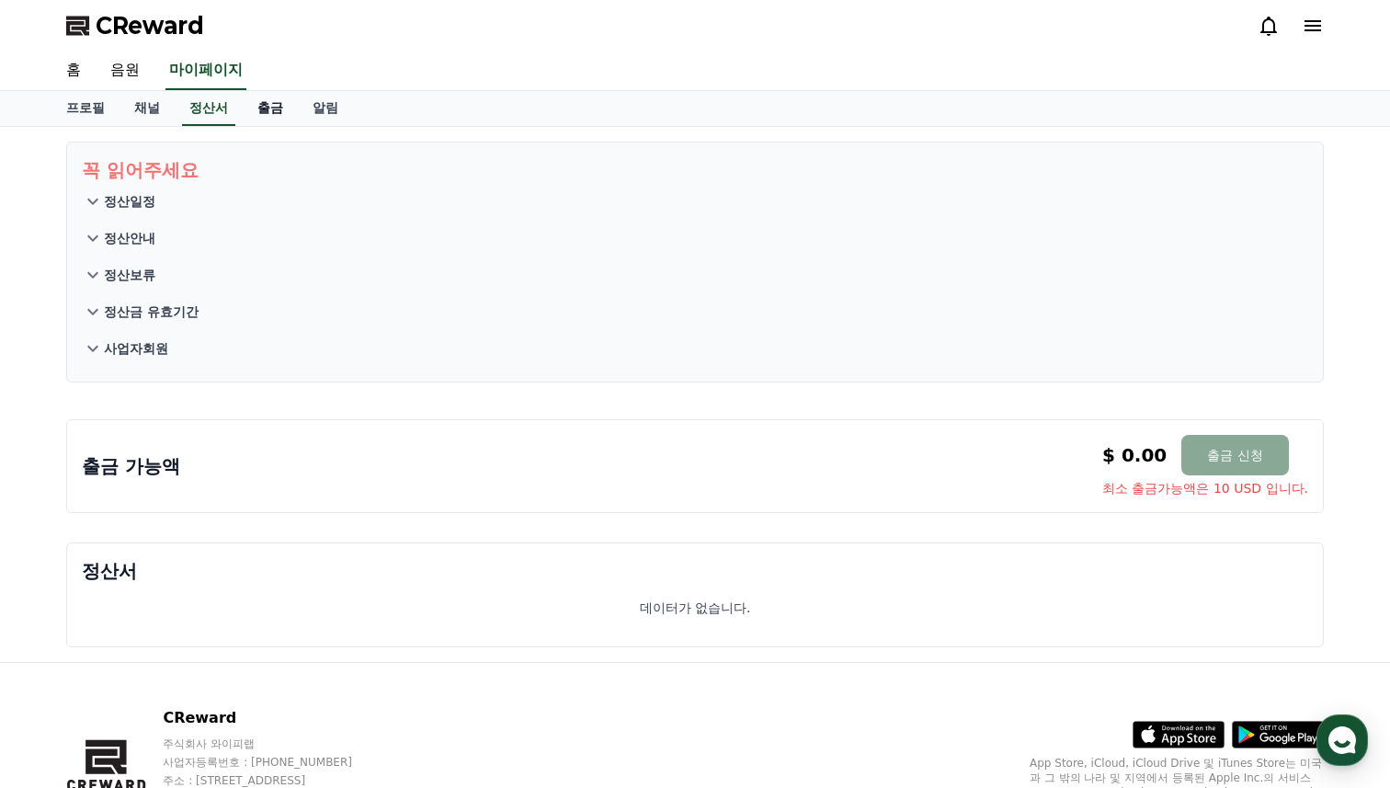
click at [244, 104] on link "출금" at bounding box center [270, 108] width 55 height 35
